Goal: Browse casually: Explore the website without a specific task or goal

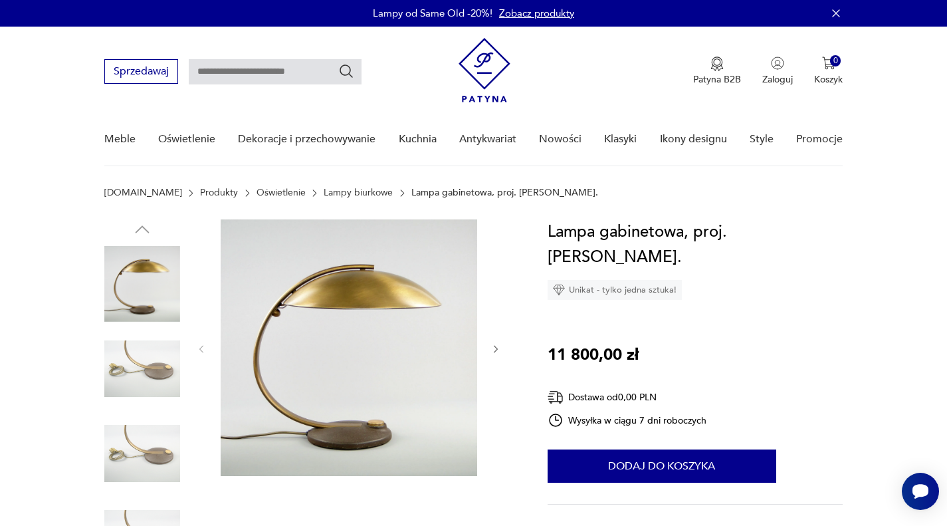
click at [357, 312] on img at bounding box center [349, 347] width 256 height 256
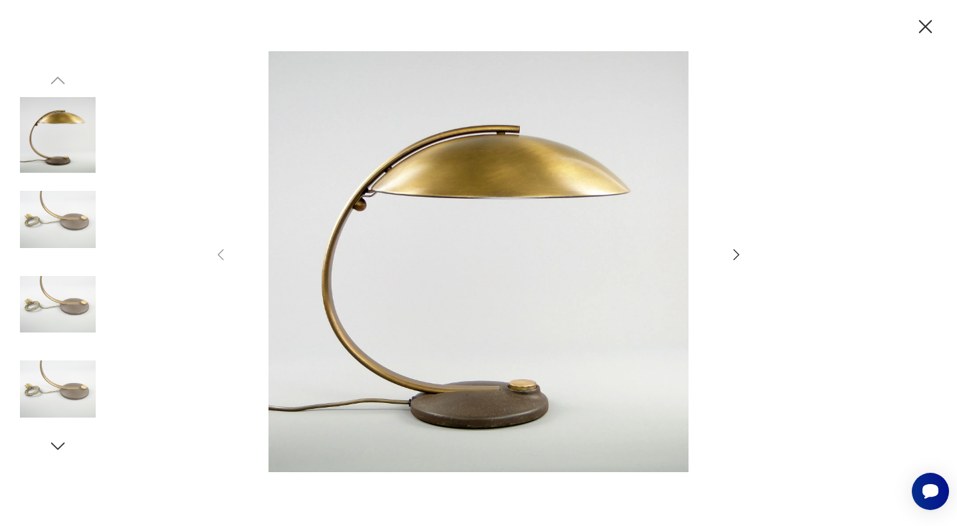
click at [742, 259] on icon "button" at bounding box center [736, 255] width 16 height 16
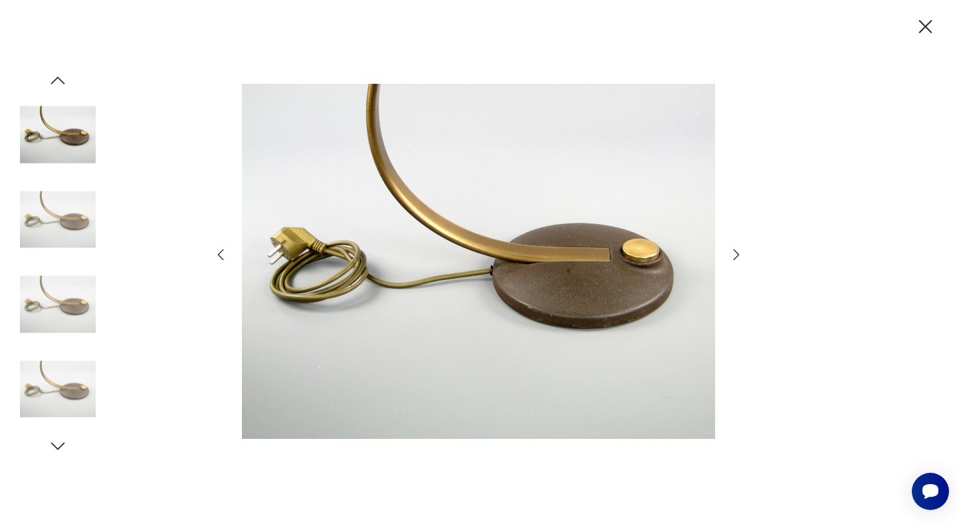
click at [737, 256] on icon "button" at bounding box center [737, 254] width 6 height 11
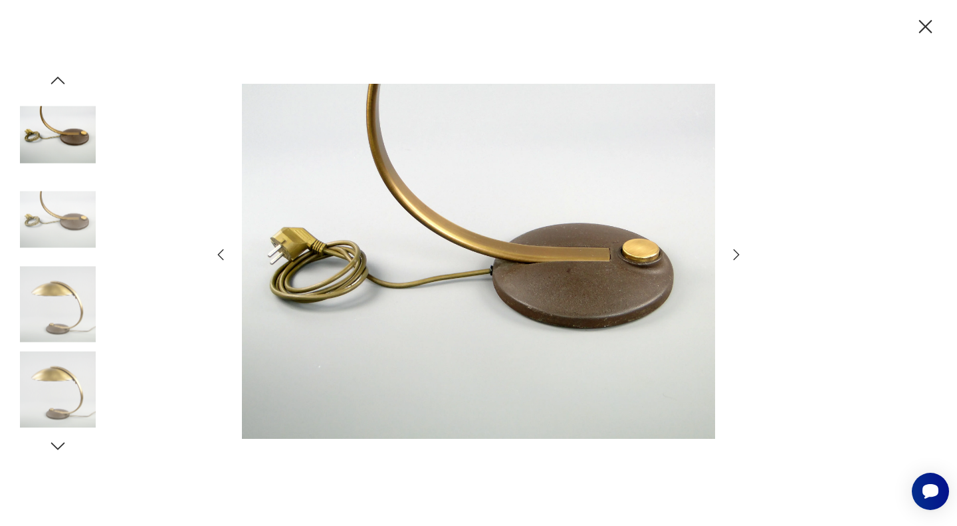
click at [737, 256] on icon "button" at bounding box center [737, 254] width 6 height 11
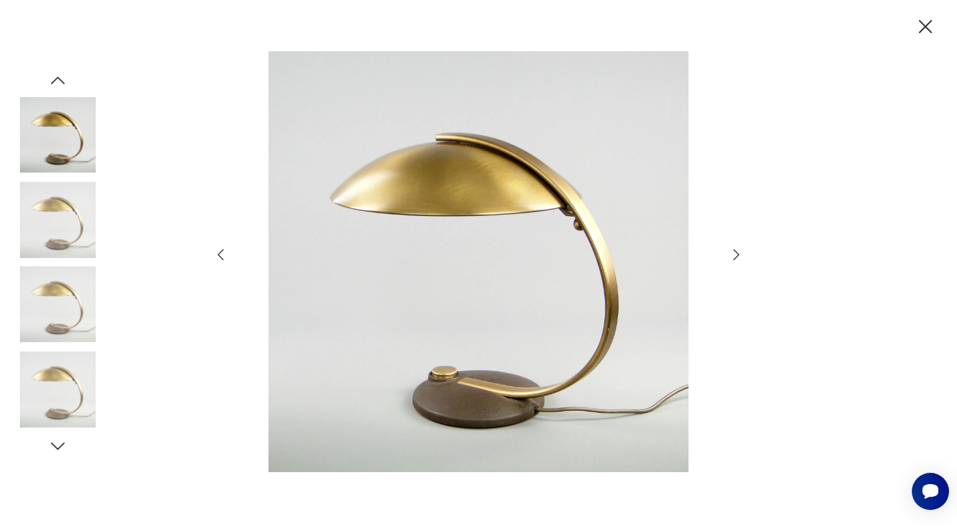
click at [737, 256] on icon "button" at bounding box center [737, 254] width 6 height 11
click at [930, 29] on icon "button" at bounding box center [925, 26] width 23 height 23
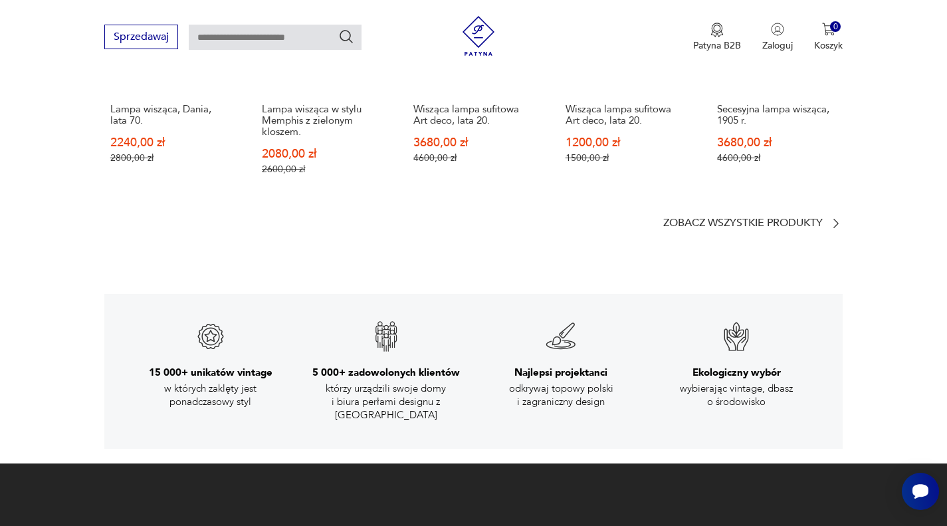
scroll to position [1627, 0]
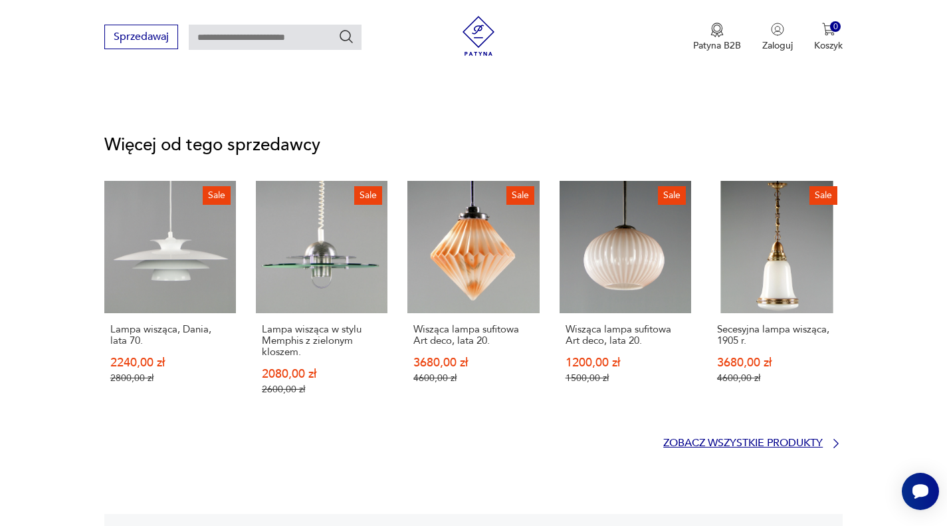
click at [775, 441] on p "Zobacz wszystkie produkty" at bounding box center [742, 443] width 159 height 9
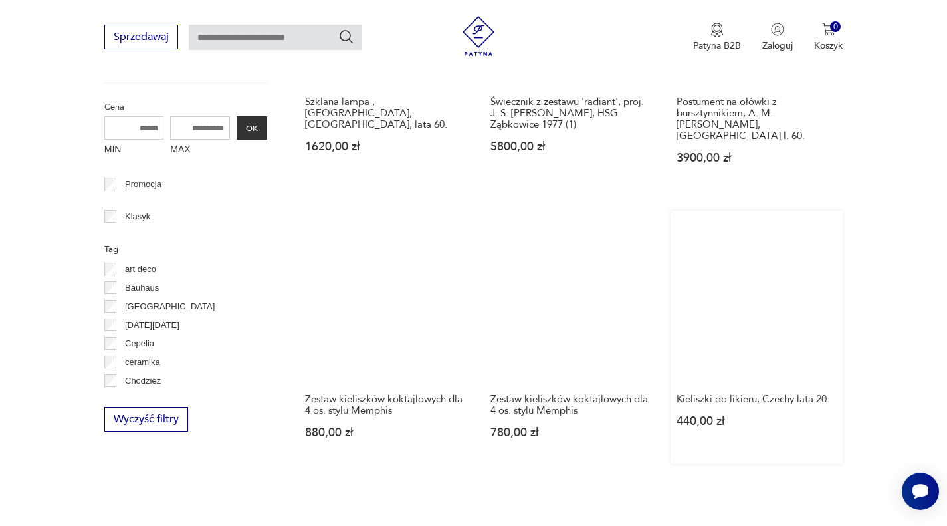
scroll to position [606, 0]
